Goal: Task Accomplishment & Management: Manage account settings

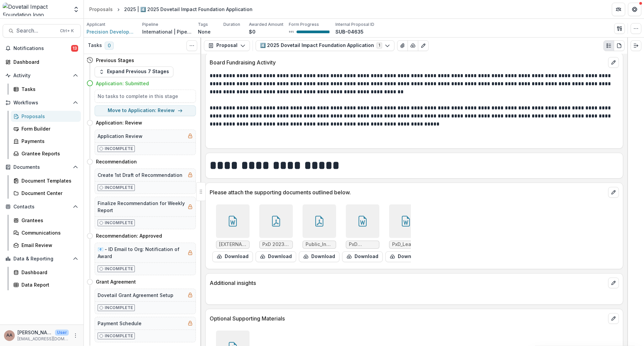
scroll to position [3591, 0]
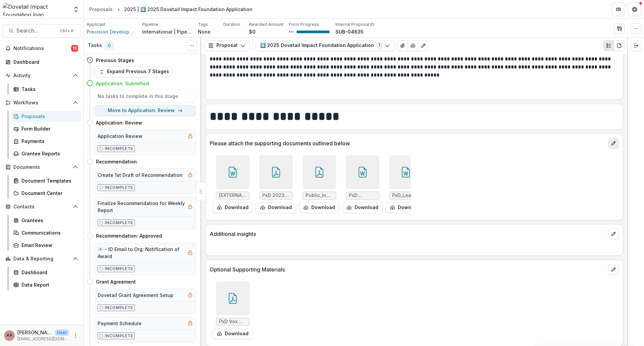
click at [610, 140] on icon "edit" at bounding box center [612, 142] width 5 height 5
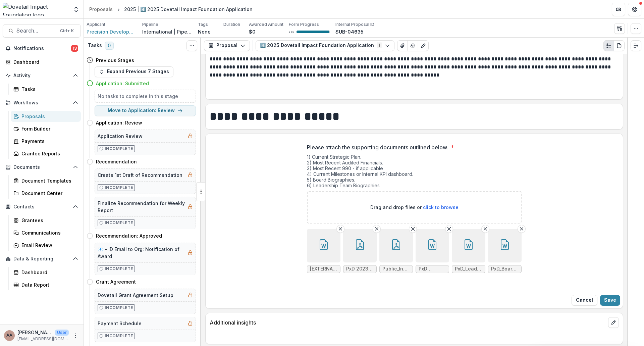
click at [320, 239] on icon "button" at bounding box center [323, 244] width 11 height 11
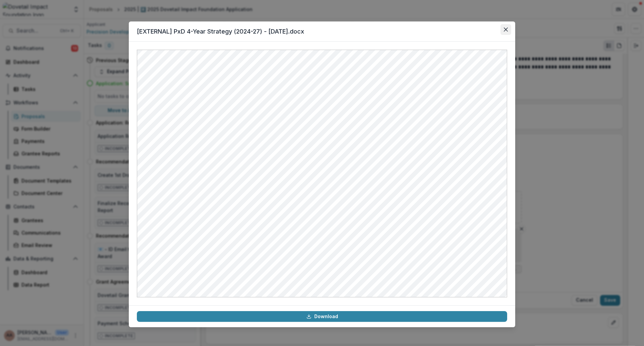
click at [504, 32] on button "Close" at bounding box center [505, 29] width 11 height 11
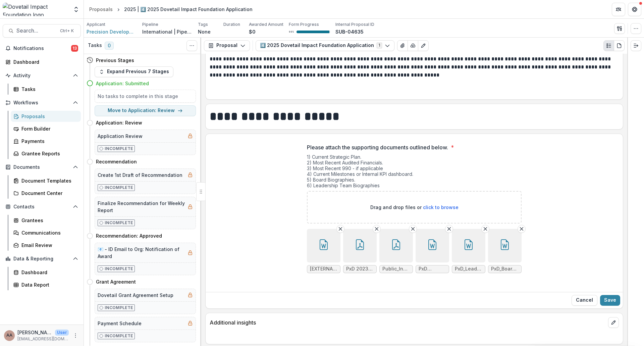
click at [369, 239] on button "button" at bounding box center [360, 246] width 34 height 34
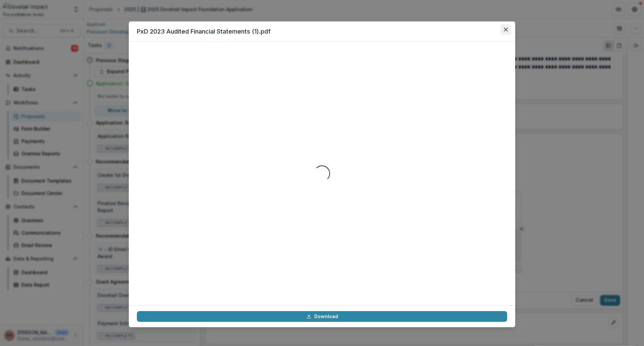
drag, startPoint x: 505, startPoint y: 31, endPoint x: 497, endPoint y: 36, distance: 10.1
click at [505, 31] on icon "Close" at bounding box center [505, 29] width 4 height 4
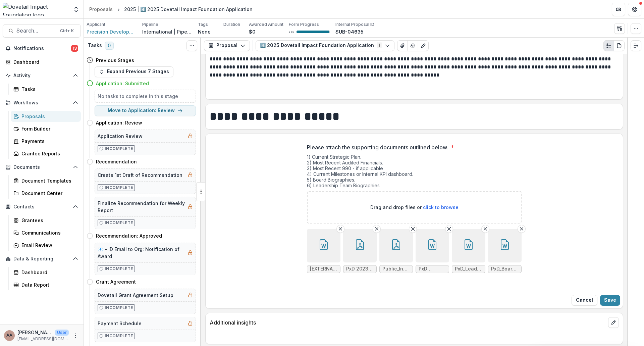
click at [401, 245] on button "button" at bounding box center [396, 246] width 34 height 34
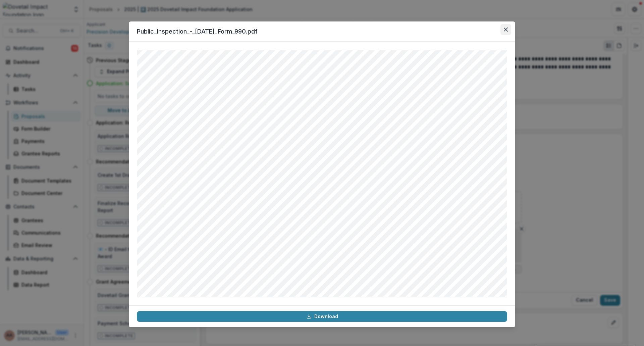
click at [501, 29] on button "Close" at bounding box center [505, 29] width 11 height 11
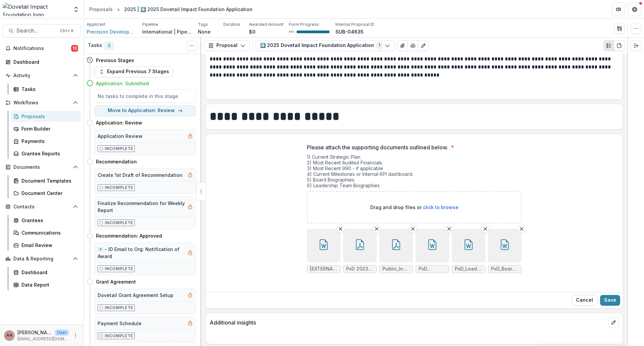
click at [434, 243] on button "button" at bounding box center [432, 246] width 34 height 34
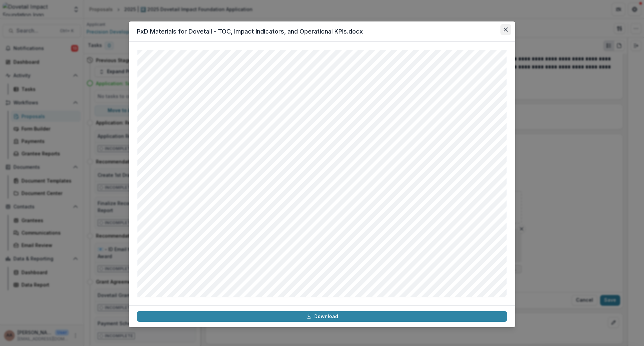
click at [508, 31] on button "Close" at bounding box center [505, 29] width 11 height 11
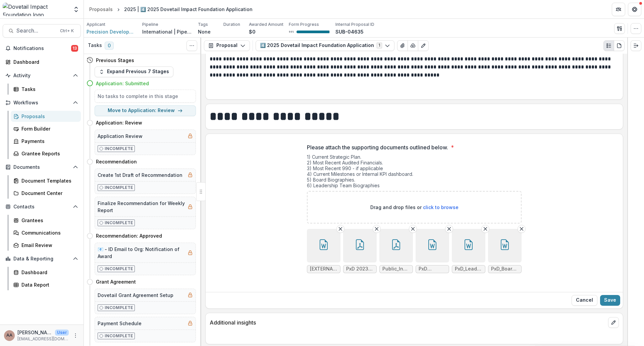
click at [440, 235] on button "button" at bounding box center [432, 246] width 34 height 34
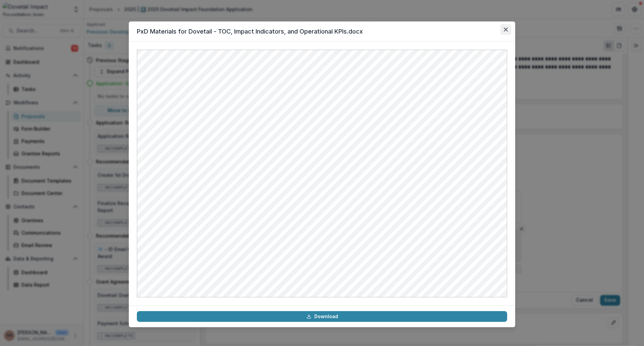
click at [505, 31] on icon "Close" at bounding box center [505, 29] width 4 height 4
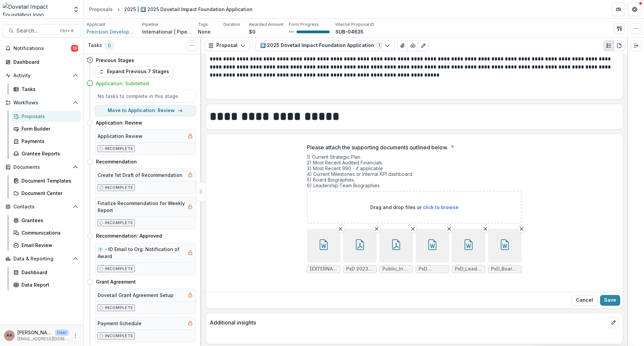
click at [476, 231] on button "button" at bounding box center [469, 246] width 34 height 34
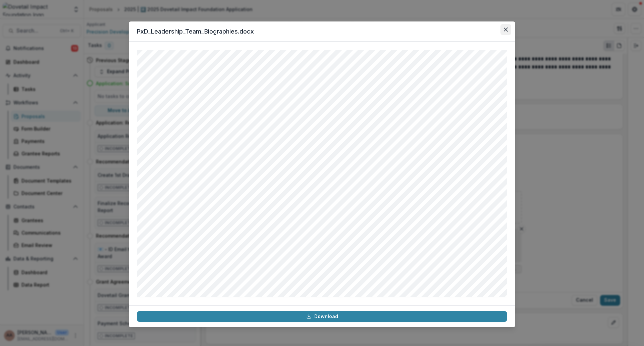
click at [507, 30] on icon "Close" at bounding box center [505, 29] width 4 height 4
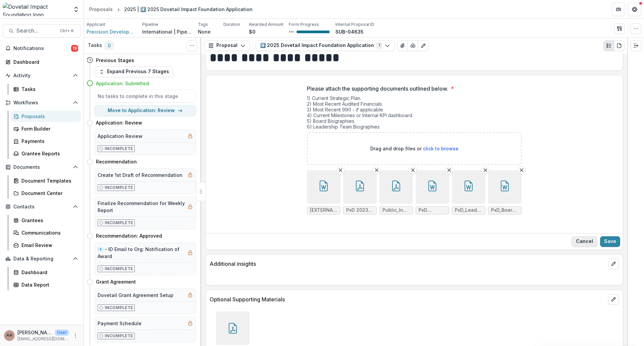
scroll to position [3675, 0]
